Goal: Transaction & Acquisition: Purchase product/service

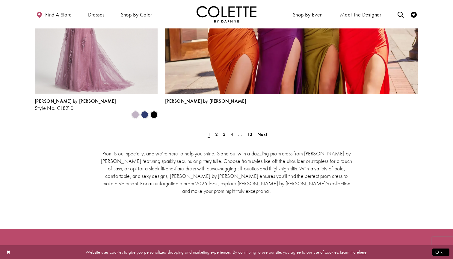
scroll to position [1372, 0]
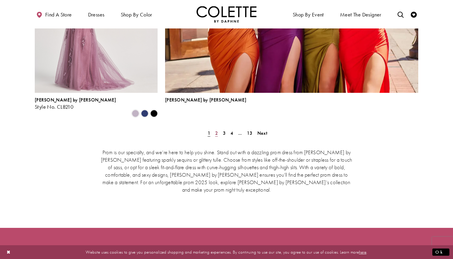
click at [216, 130] on span "2" at bounding box center [216, 133] width 3 height 6
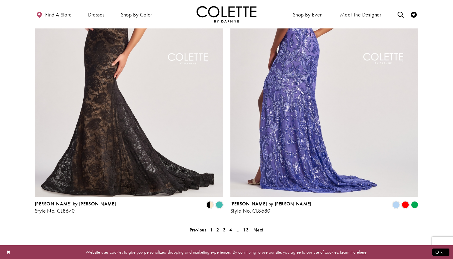
scroll to position [1173, 0]
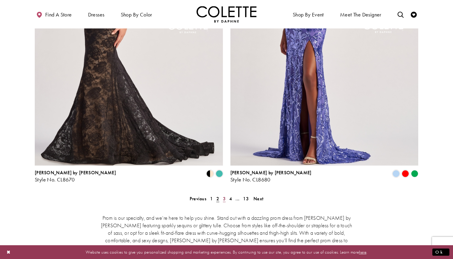
click at [225, 196] on span "3" at bounding box center [224, 199] width 3 height 6
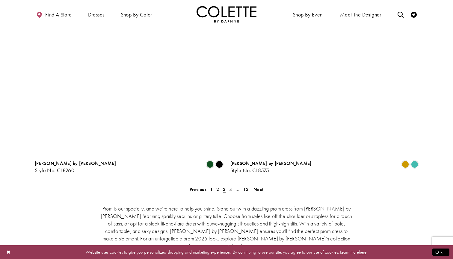
scroll to position [1190, 0]
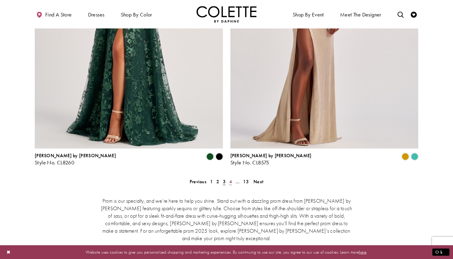
click at [231, 178] on span "4" at bounding box center [230, 181] width 3 height 6
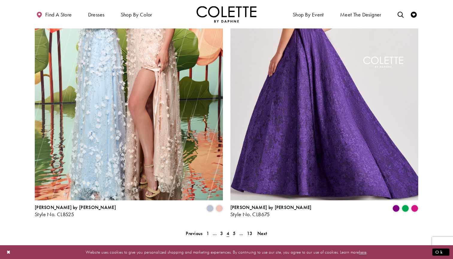
scroll to position [1254, 0]
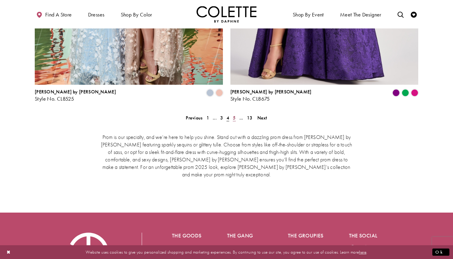
click at [233, 115] on span "5" at bounding box center [234, 118] width 3 height 6
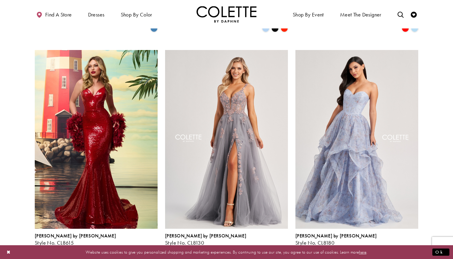
scroll to position [806, 0]
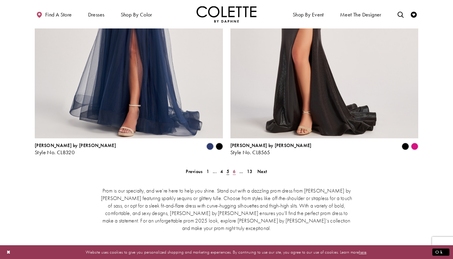
click at [235, 168] on span "6" at bounding box center [234, 171] width 3 height 6
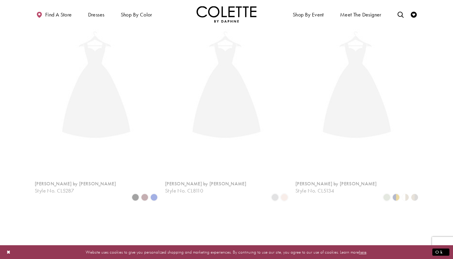
scroll to position [153, 0]
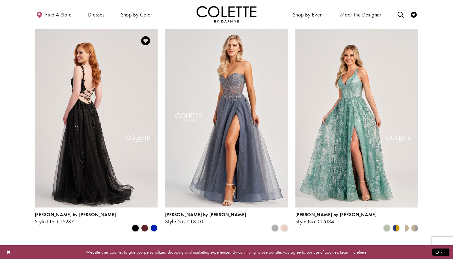
click at [109, 142] on img "Visit Colette by Daphne Style No. CL5287 Page" at bounding box center [96, 118] width 123 height 178
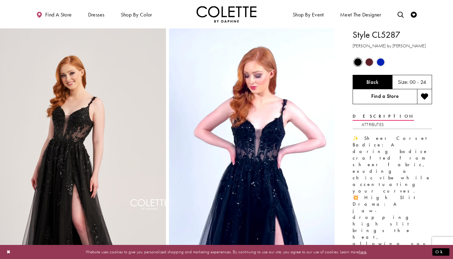
click at [390, 98] on link "Find a Store" at bounding box center [384, 96] width 64 height 15
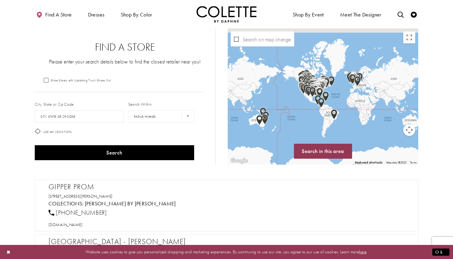
drag, startPoint x: 345, startPoint y: 95, endPoint x: 329, endPoint y: 101, distance: 16.8
click at [329, 101] on div "Map with store locations" at bounding box center [323, 96] width 190 height 136
